Goal: Information Seeking & Learning: Learn about a topic

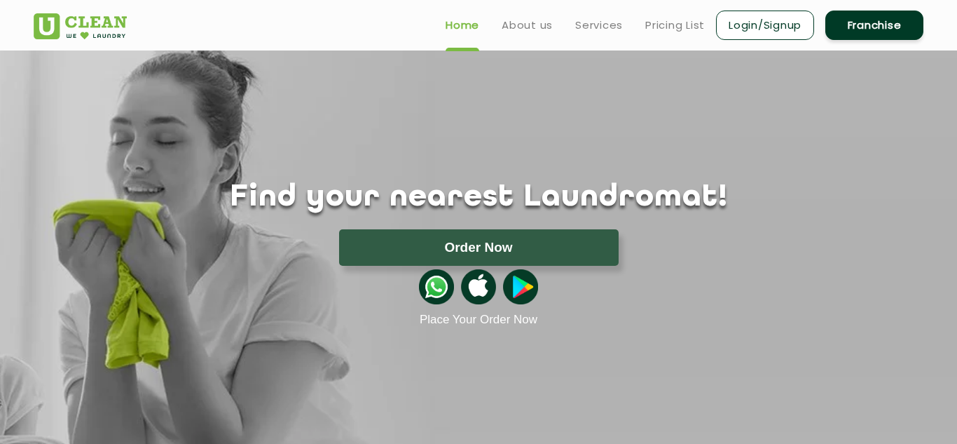
click at [867, 28] on link "Franchise" at bounding box center [874, 25] width 98 height 29
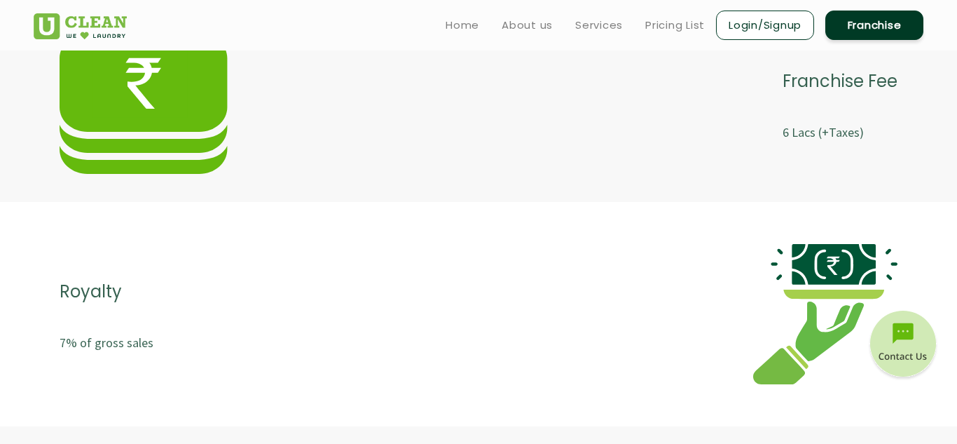
scroll to position [2771, 0]
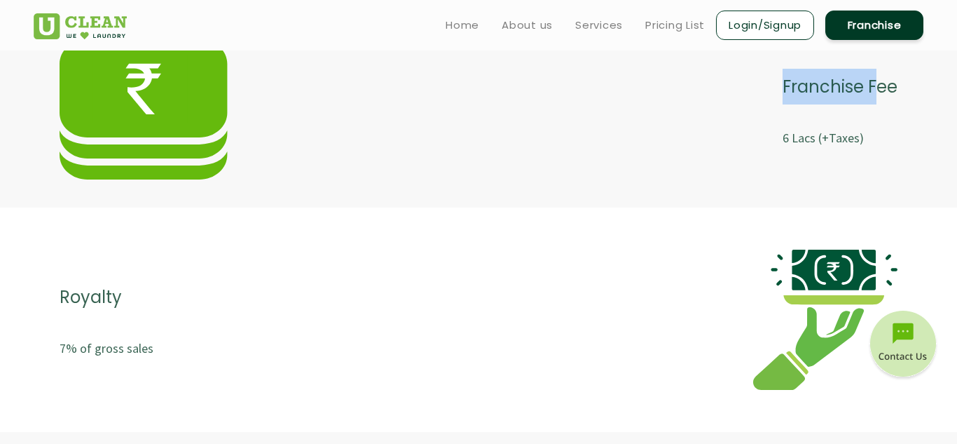
drag, startPoint x: 779, startPoint y: 88, endPoint x: 897, endPoint y: 84, distance: 117.8
click at [882, 84] on div "Franchise Fee 6 Lacs (+Taxes)" at bounding box center [479, 109] width 838 height 140
click at [652, 150] on div "Franchise Fee 6 Lacs (+Taxes)" at bounding box center [479, 109] width 838 height 140
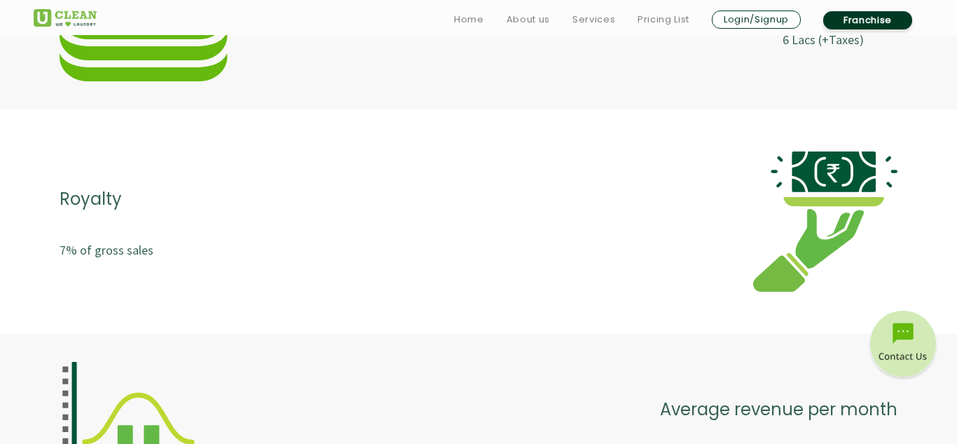
scroll to position [2873, 0]
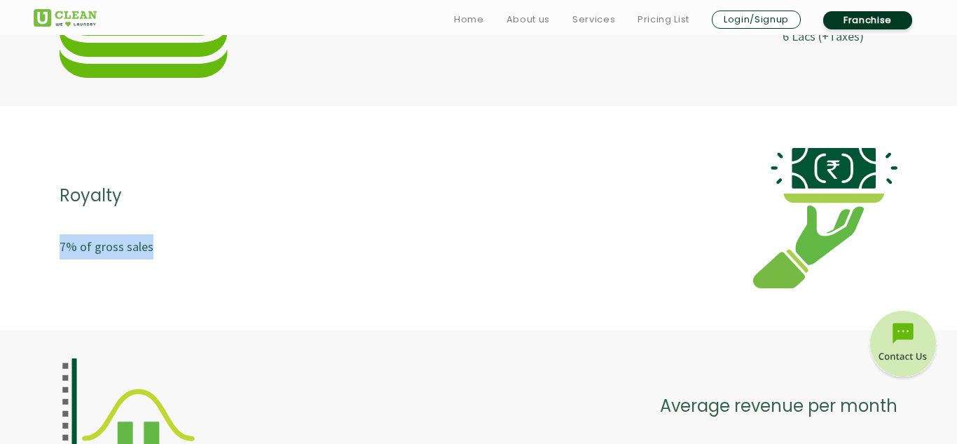
drag, startPoint x: 57, startPoint y: 250, endPoint x: 270, endPoint y: 250, distance: 213.0
click at [270, 250] on div "Royalty 7% of gross sales" at bounding box center [478, 218] width 957 height 196
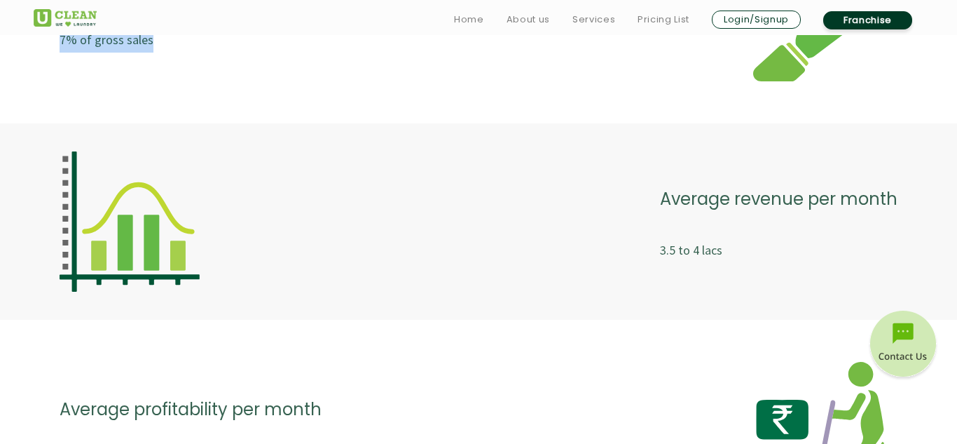
scroll to position [3097, 0]
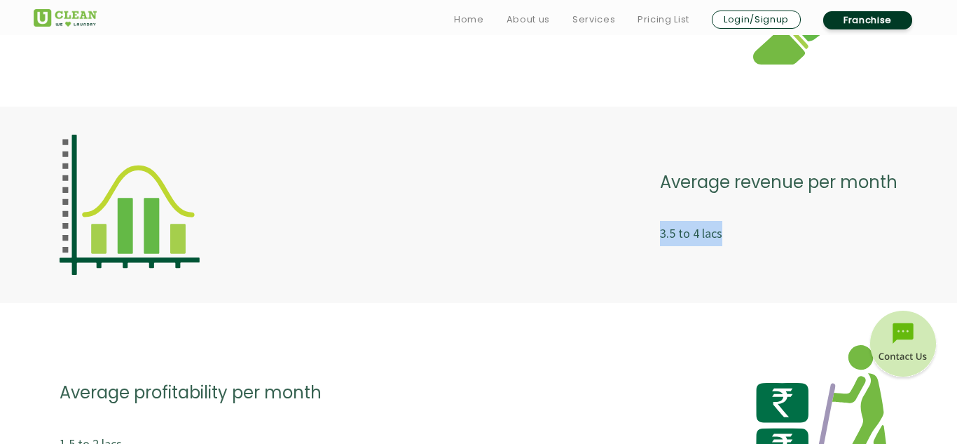
drag, startPoint x: 659, startPoint y: 229, endPoint x: 772, endPoint y: 229, distance: 113.5
click at [772, 229] on div "Average revenue per month 3.5 to 4 lacs" at bounding box center [479, 205] width 838 height 140
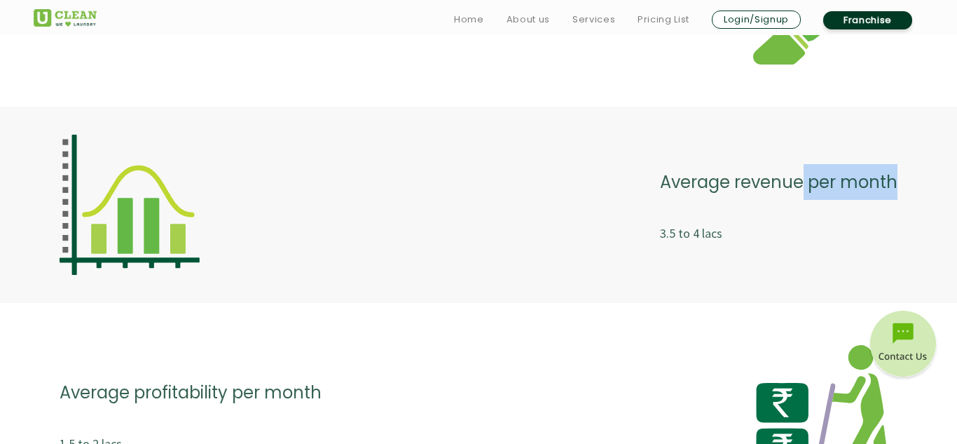
click at [941, 176] on div "Average revenue per month 3.5 to 4 lacs" at bounding box center [478, 205] width 957 height 196
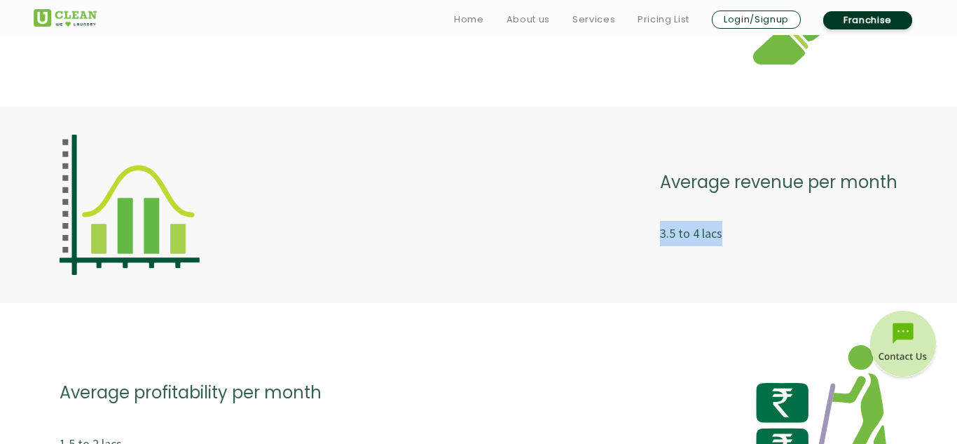
drag, startPoint x: 645, startPoint y: 231, endPoint x: 750, endPoint y: 231, distance: 105.1
click at [750, 231] on div "Average revenue per month 3.5 to 4 lacs" at bounding box center [479, 205] width 838 height 140
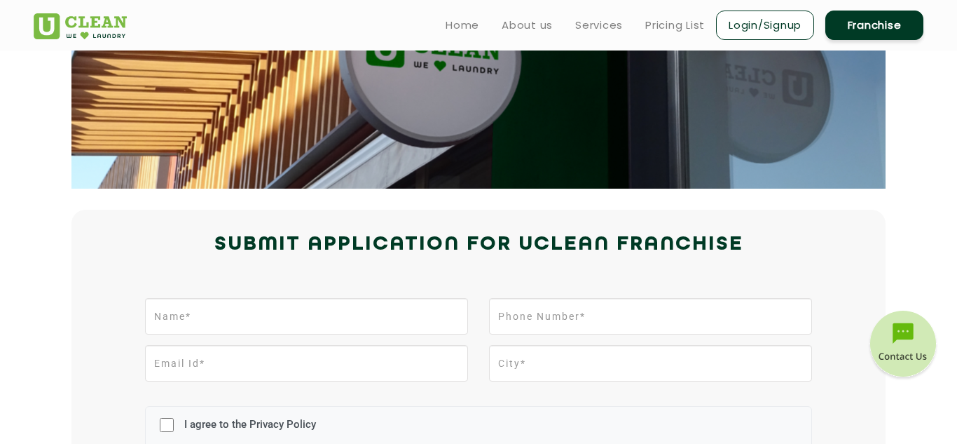
scroll to position [0, 0]
